Goal: Entertainment & Leisure: Consume media (video, audio)

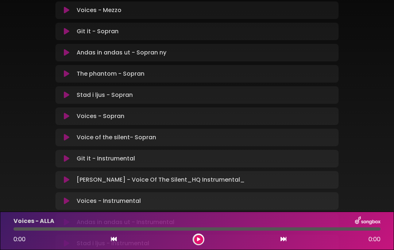
scroll to position [462, 0]
click at [72, 71] on button at bounding box center [67, 73] width 14 height 7
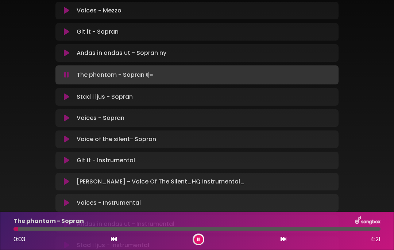
click at [205, 236] on div "0:03 4:21" at bounding box center [197, 239] width 376 height 12
click at [198, 241] on button at bounding box center [198, 239] width 9 height 9
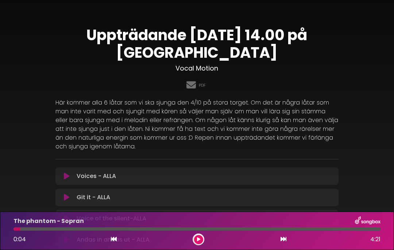
scroll to position [0, 0]
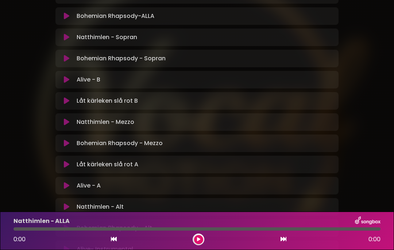
scroll to position [197, 0]
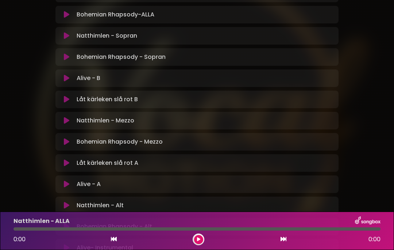
click at [127, 163] on p "Låt kärleken slå rot A Loading Track..." at bounding box center [108, 162] width 62 height 9
click at [65, 164] on icon at bounding box center [66, 162] width 5 height 7
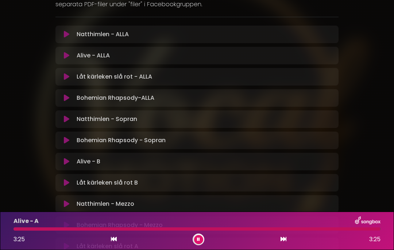
scroll to position [114, 0]
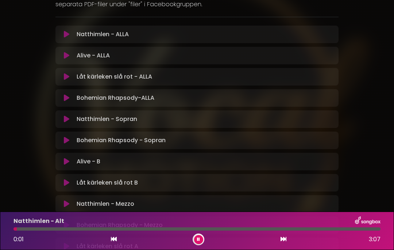
click at [66, 54] on icon at bounding box center [66, 55] width 5 height 7
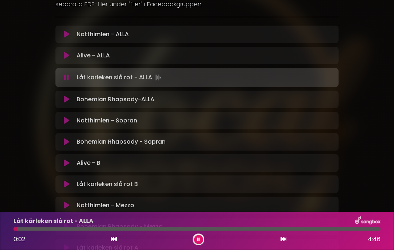
click at [197, 242] on button at bounding box center [198, 239] width 9 height 9
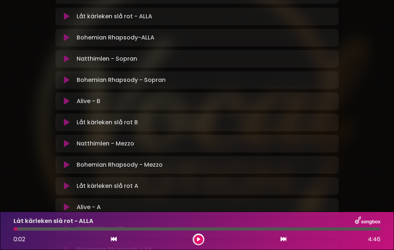
scroll to position [174, 0]
click at [65, 145] on icon at bounding box center [66, 142] width 5 height 7
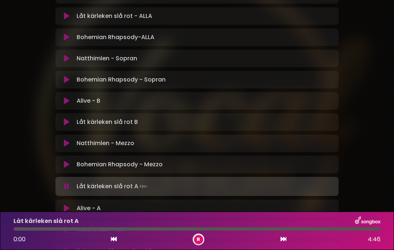
click at [201, 239] on button at bounding box center [198, 239] width 9 height 9
